Goal: Transaction & Acquisition: Purchase product/service

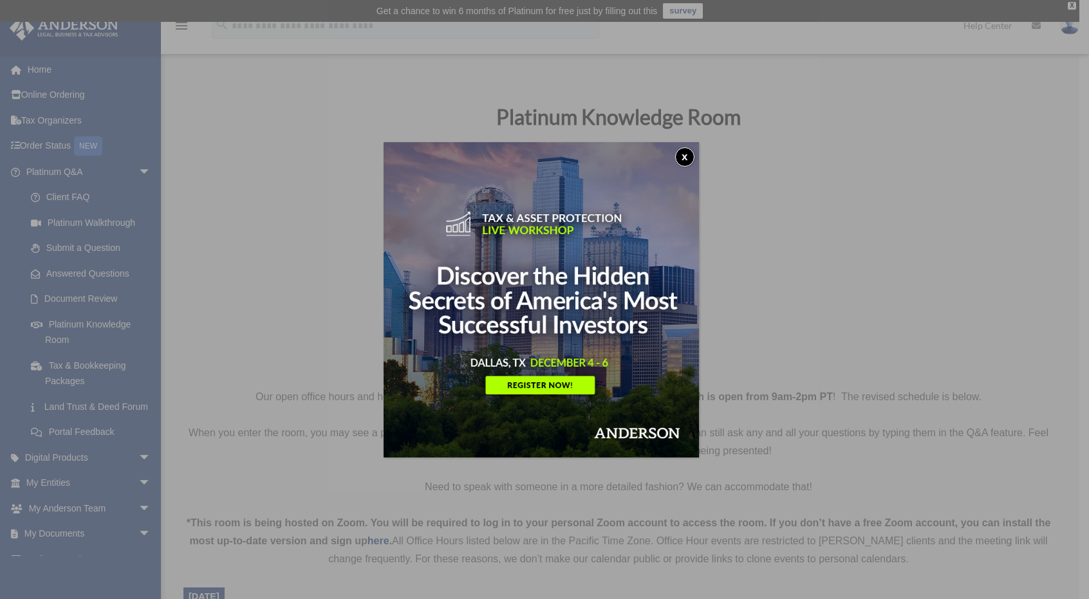
click at [691, 154] on button "x" at bounding box center [684, 156] width 19 height 19
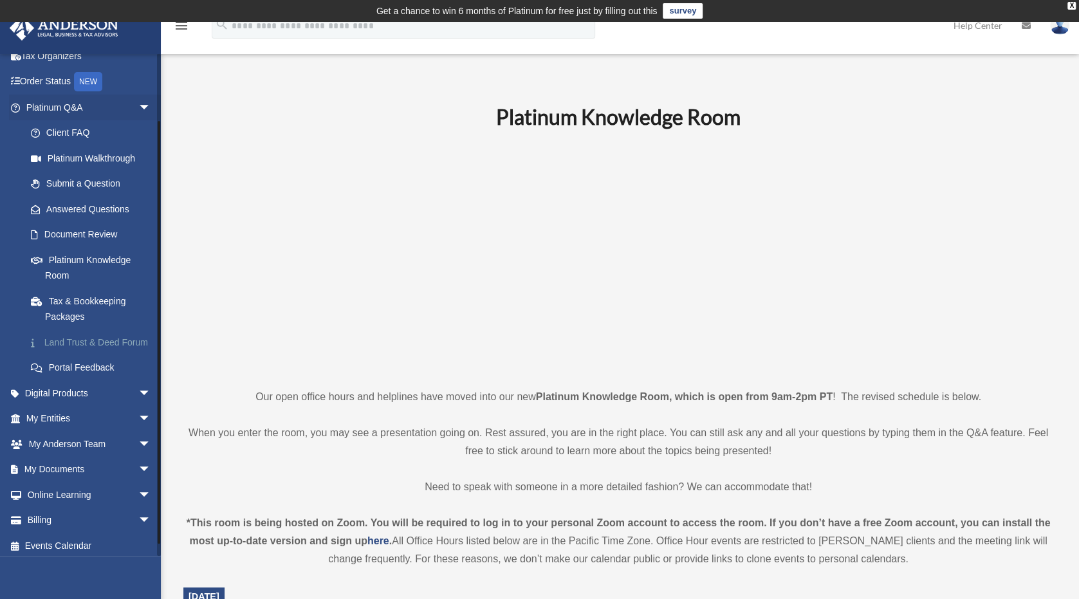
scroll to position [85, 0]
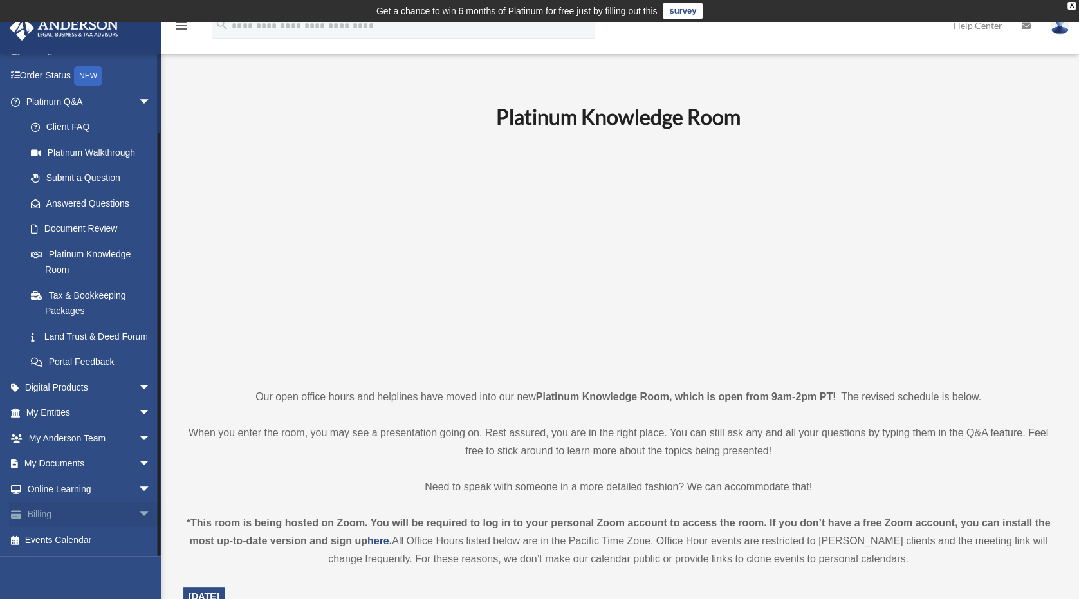
click at [140, 518] on span "arrow_drop_down" at bounding box center [151, 515] width 26 height 26
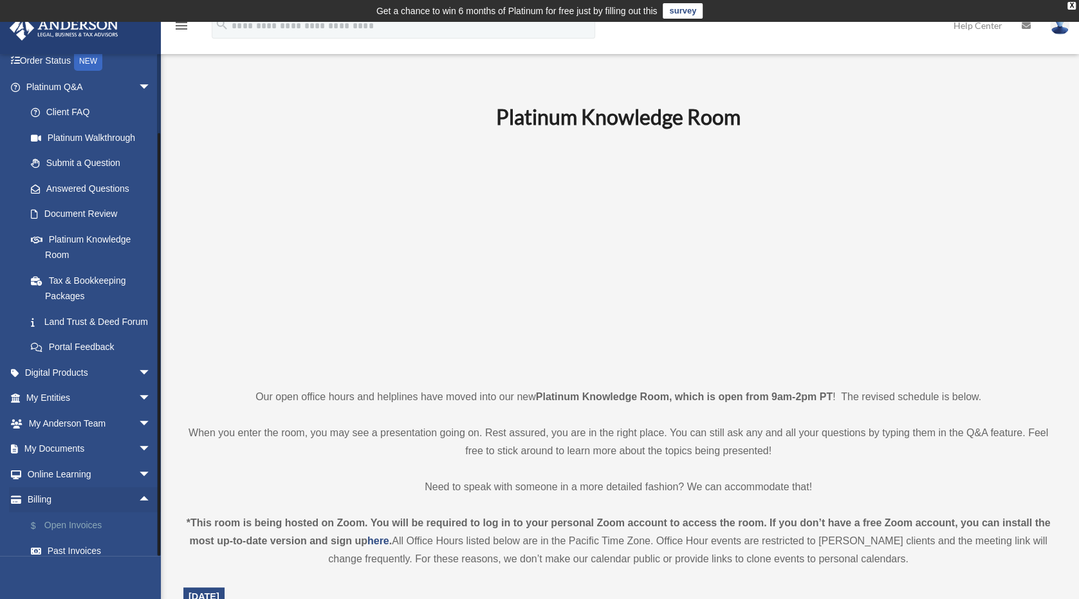
click at [97, 536] on link "$ Open Invoices" at bounding box center [94, 525] width 153 height 26
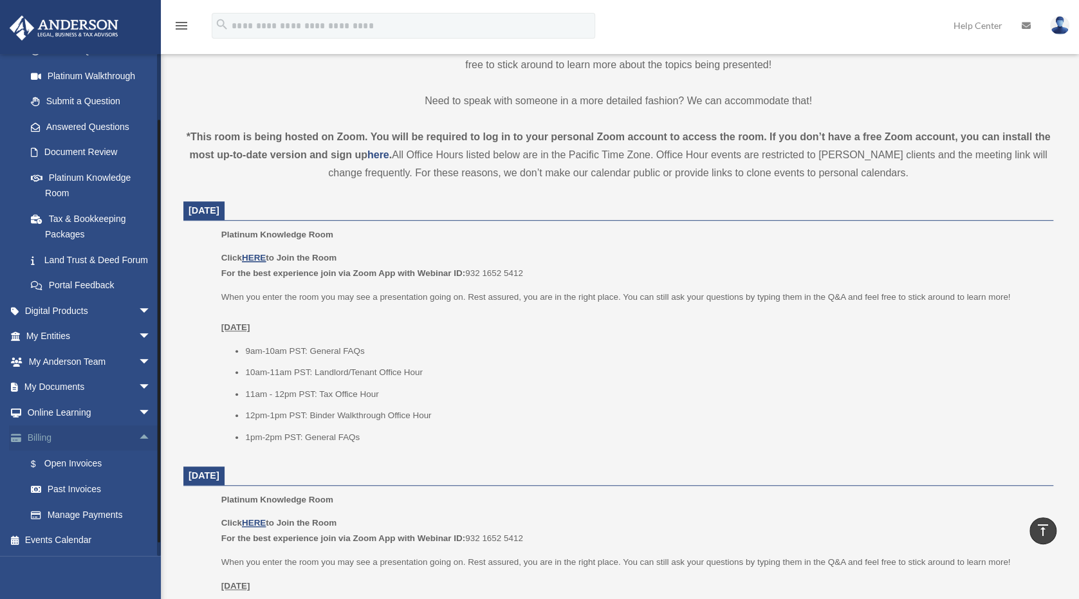
scroll to position [162, 0]
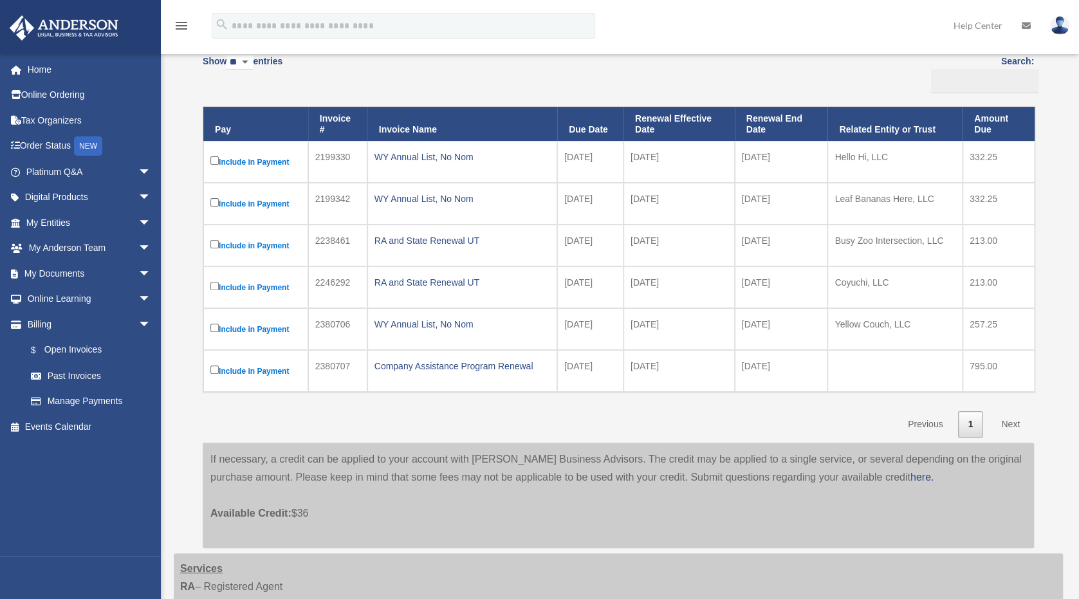
scroll to position [129, 0]
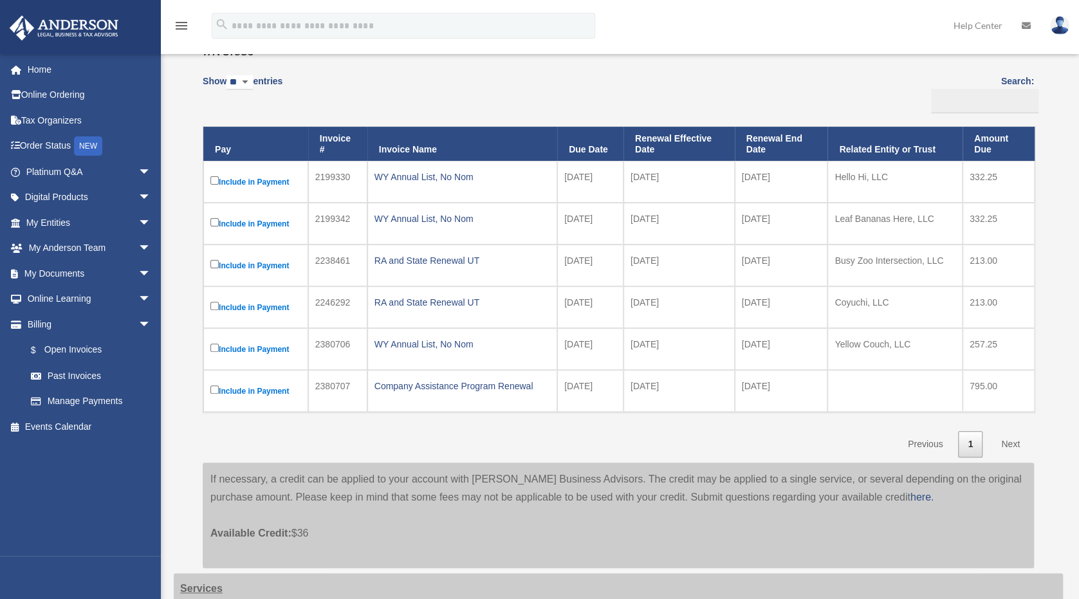
click at [209, 177] on td "Include in Payment" at bounding box center [255, 182] width 105 height 42
click at [427, 180] on div "WY Annual List, No Nom" at bounding box center [463, 177] width 176 height 18
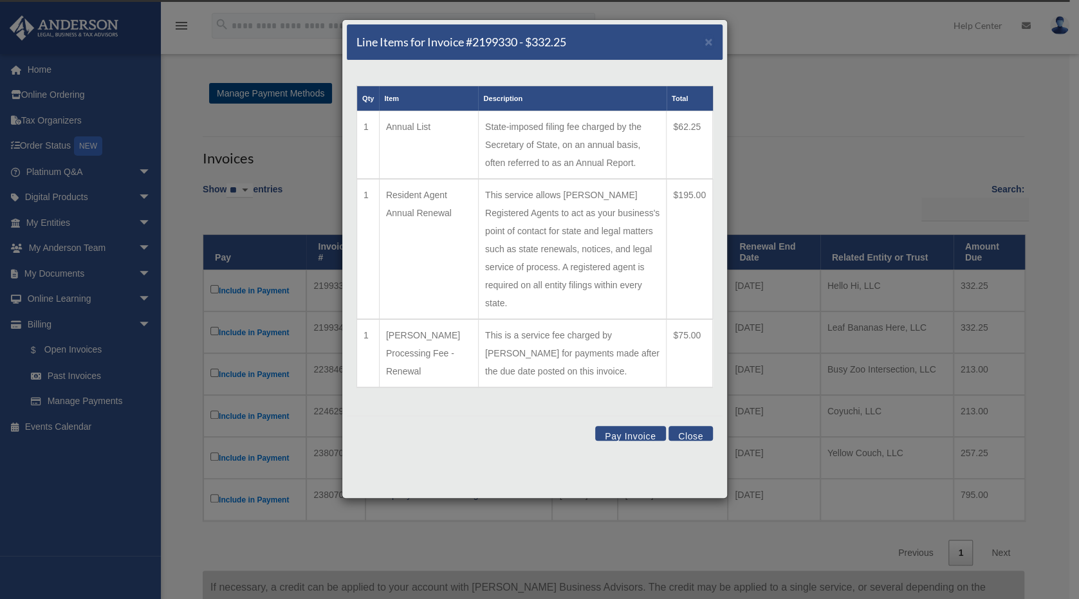
scroll to position [0, 0]
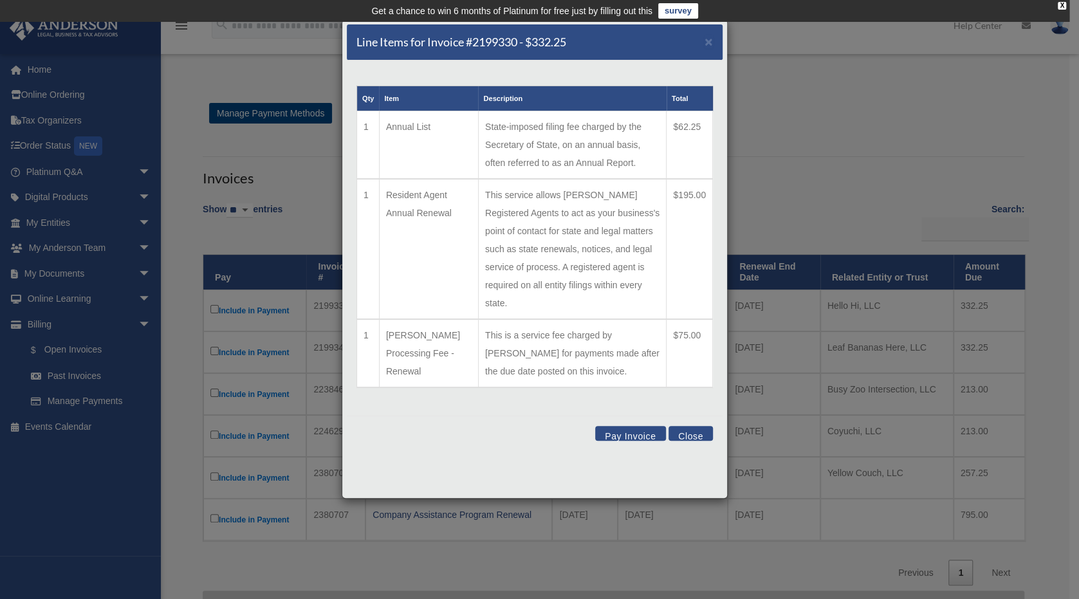
click at [696, 426] on button "Close" at bounding box center [691, 433] width 44 height 15
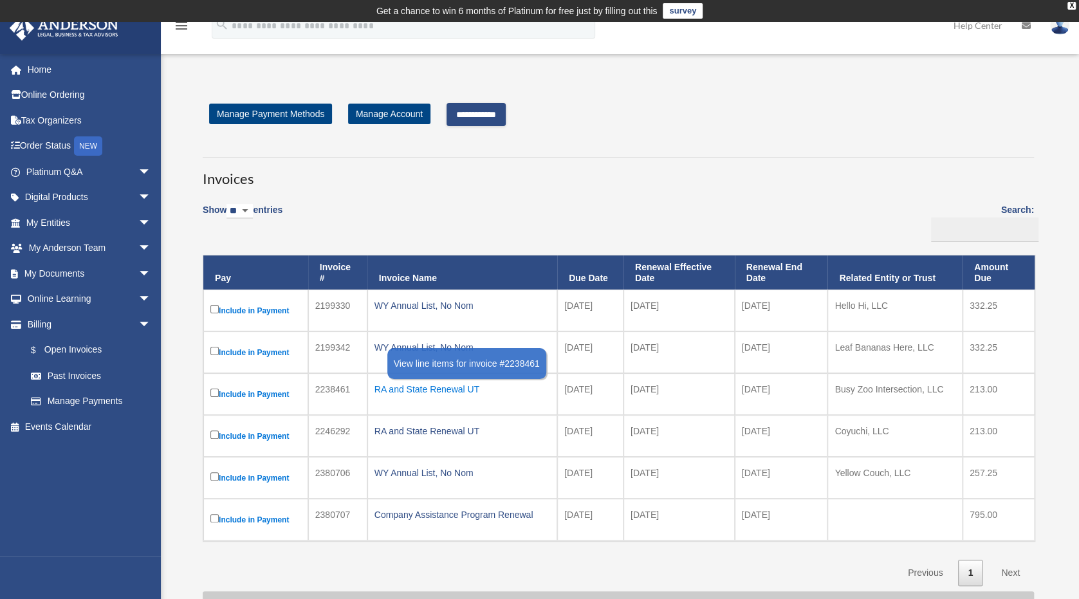
click at [452, 389] on div "RA and State Renewal UT" at bounding box center [463, 389] width 176 height 18
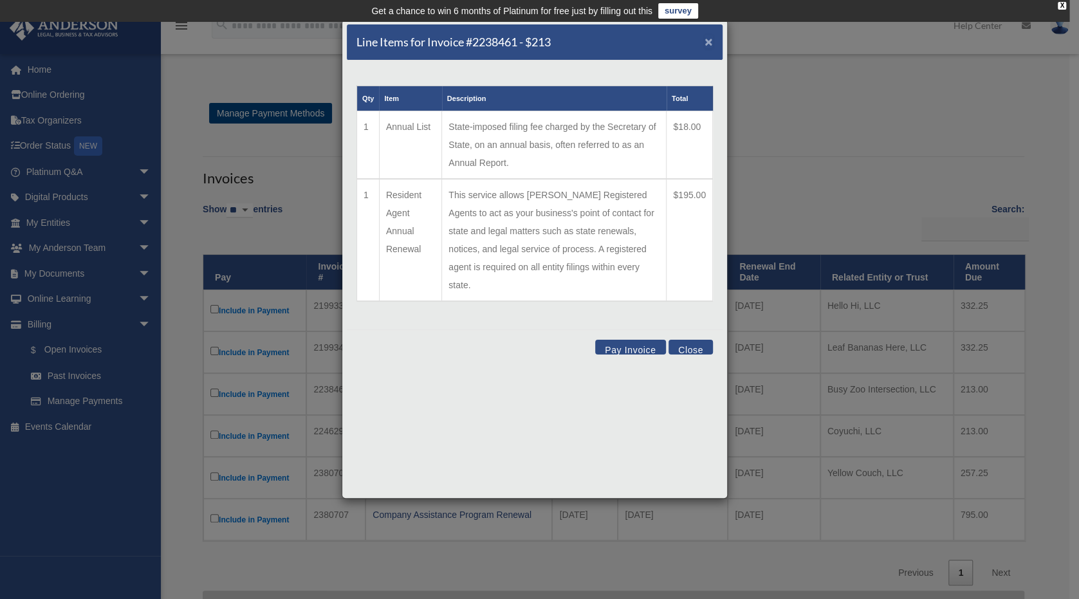
click at [708, 42] on span "×" at bounding box center [709, 41] width 8 height 15
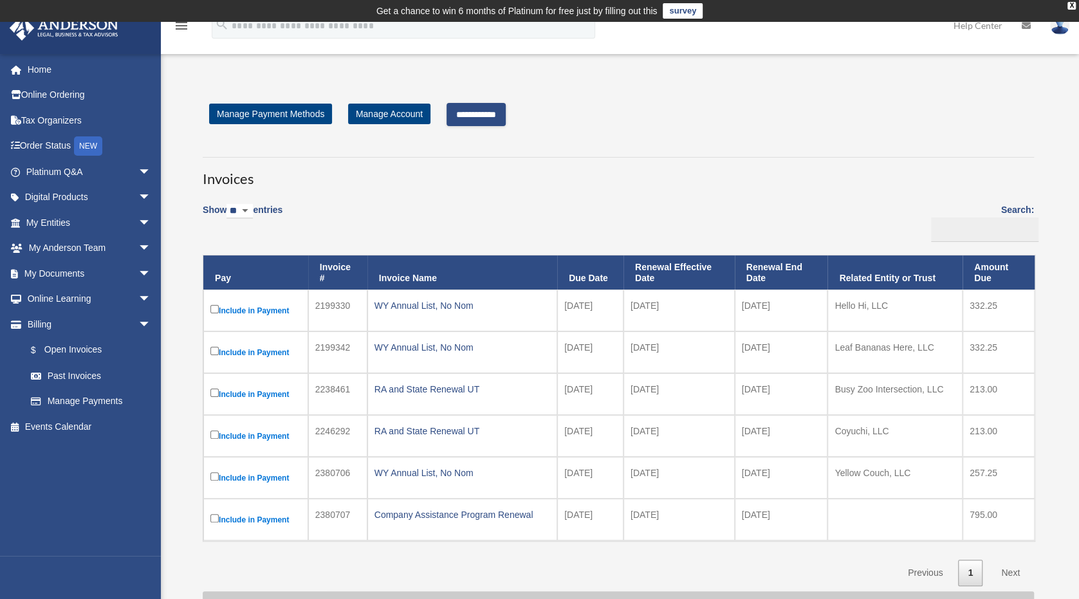
click at [499, 116] on input "**********" at bounding box center [476, 114] width 59 height 23
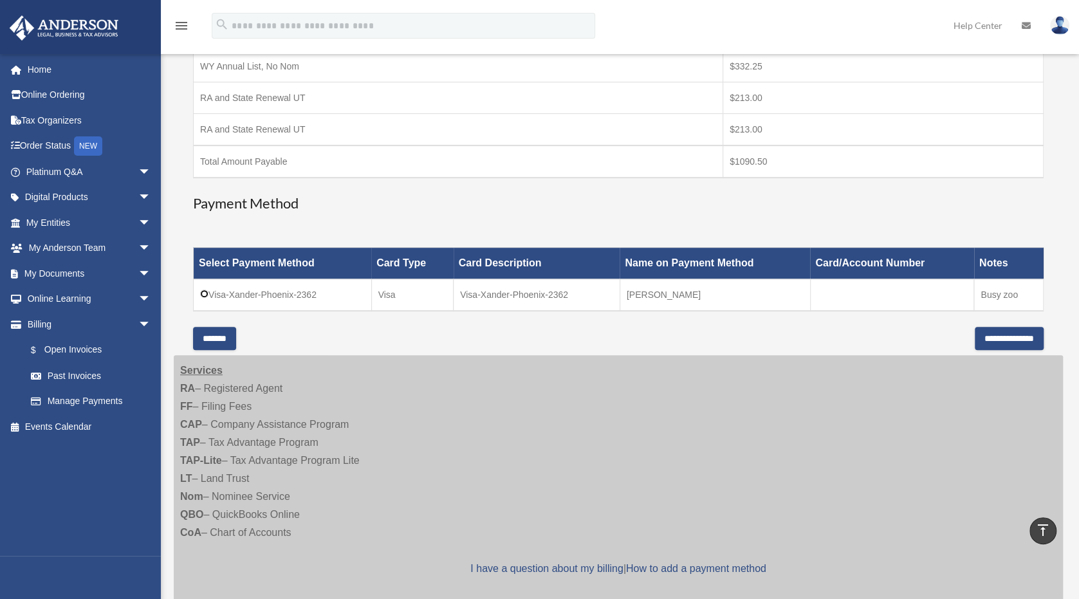
scroll to position [386, 0]
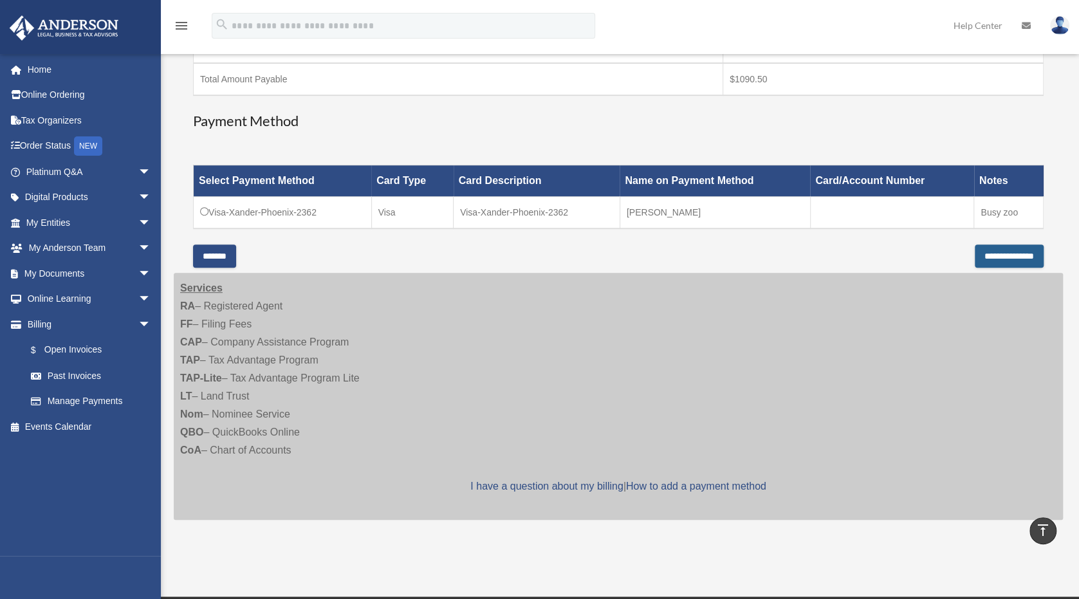
click at [1003, 263] on input "**********" at bounding box center [1009, 256] width 69 height 23
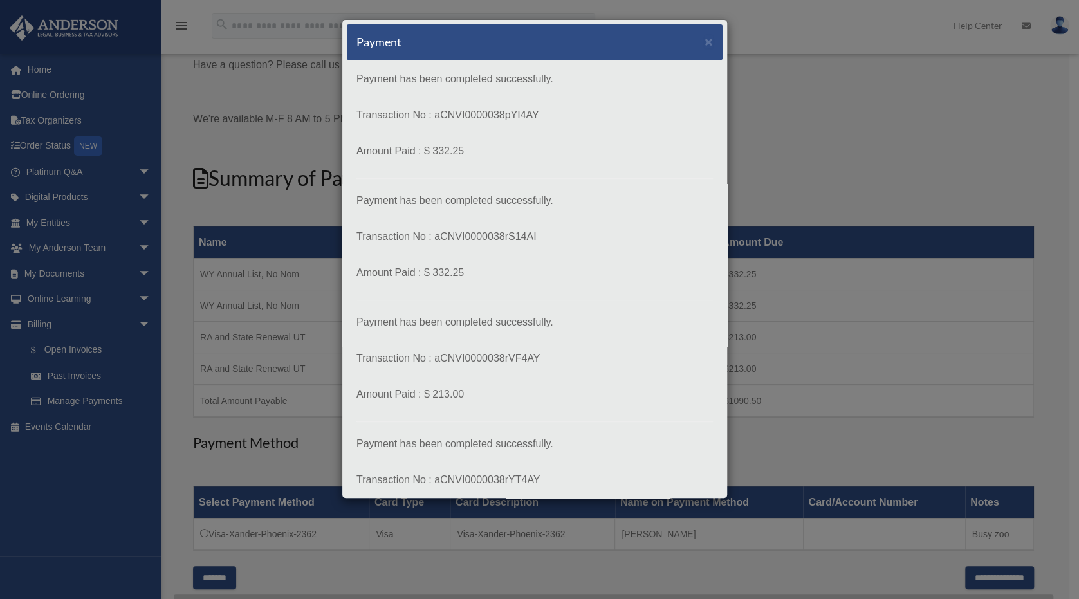
scroll to position [119, 0]
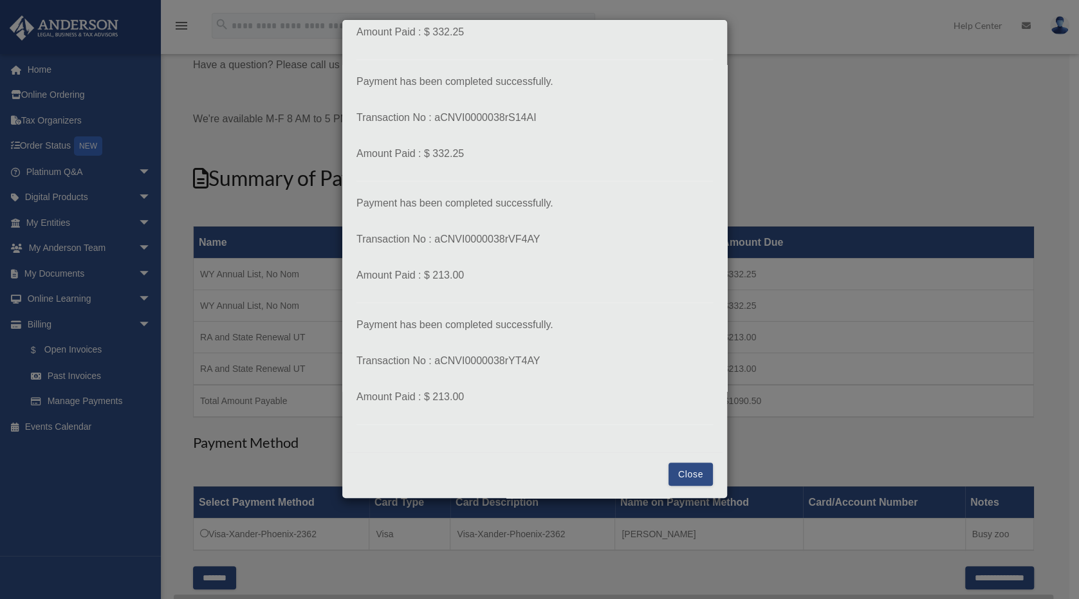
click at [689, 478] on button "Close" at bounding box center [691, 474] width 44 height 23
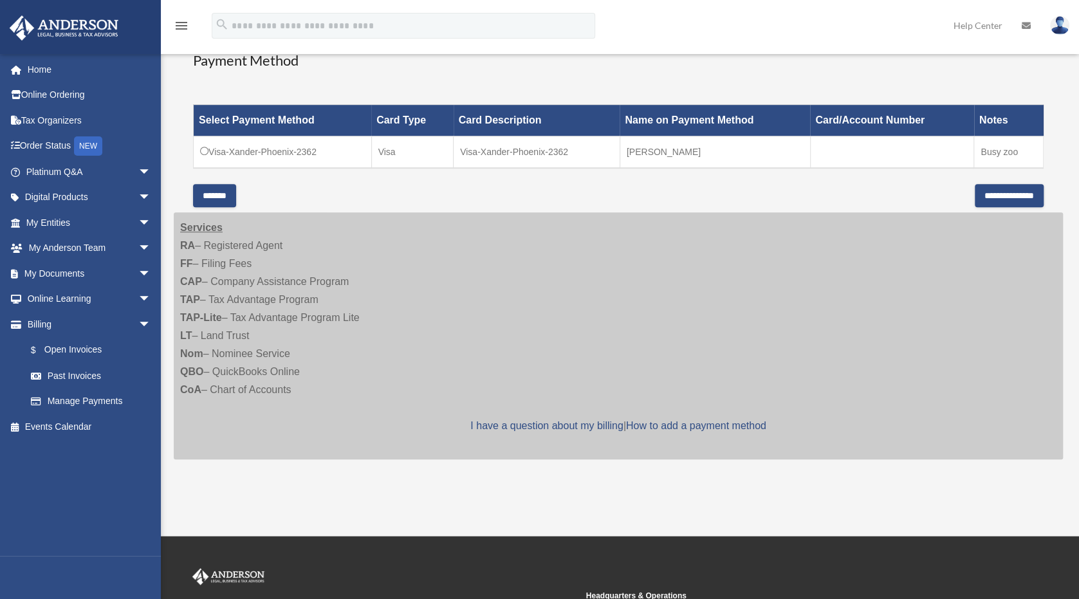
scroll to position [523, 0]
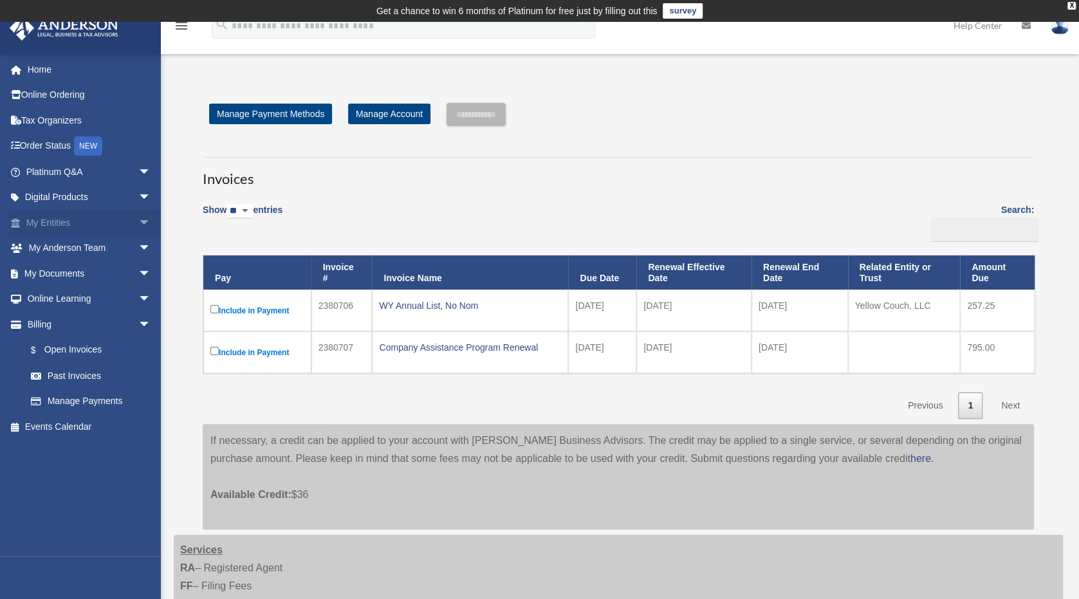
click at [57, 222] on link "My Entities arrow_drop_down" at bounding box center [90, 223] width 162 height 26
click at [138, 197] on span "arrow_drop_down" at bounding box center [151, 198] width 26 height 26
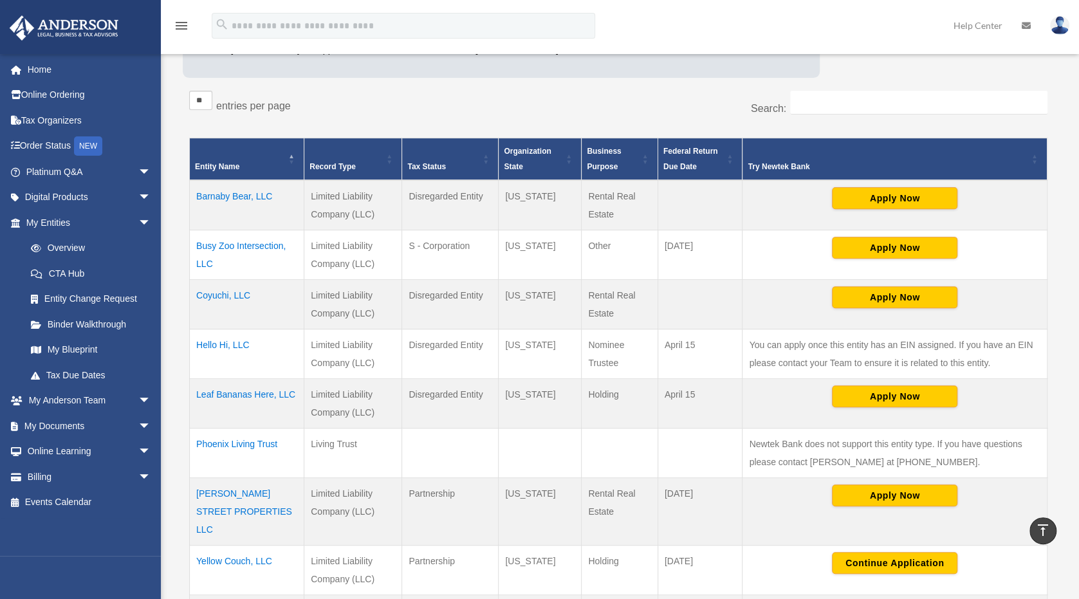
scroll to position [193, 0]
